Goal: Navigation & Orientation: Find specific page/section

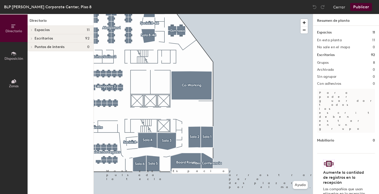
click at [8, 54] on button "Disposición" at bounding box center [14, 56] width 28 height 28
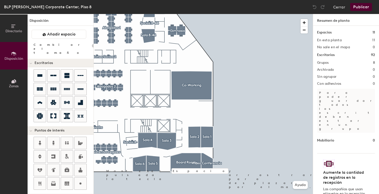
click at [14, 80] on icon at bounding box center [15, 80] width 2 height 3
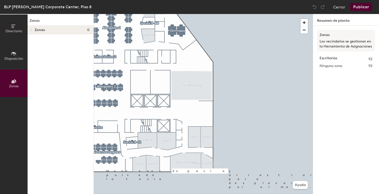
click at [16, 27] on icon at bounding box center [14, 27] width 6 height 6
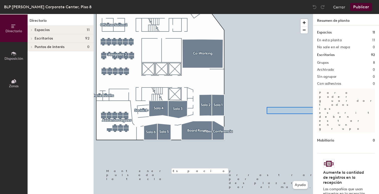
click at [372, 107] on div "Directorio Disposición Zonas Directorio Espacios 11 Board Room Co-Working Sala …" at bounding box center [189, 104] width 379 height 180
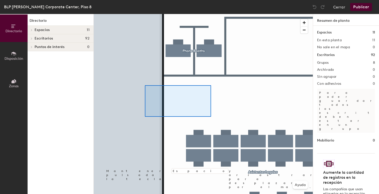
click at [145, 14] on div at bounding box center [203, 14] width 219 height 0
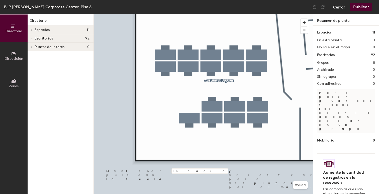
click at [339, 10] on button "Cerrar" at bounding box center [339, 7] width 12 height 8
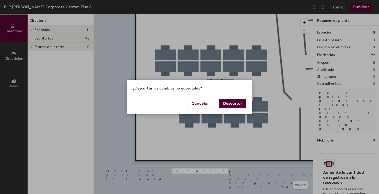
click at [237, 101] on button "Descartar" at bounding box center [232, 104] width 27 height 10
